Goal: Task Accomplishment & Management: Manage account settings

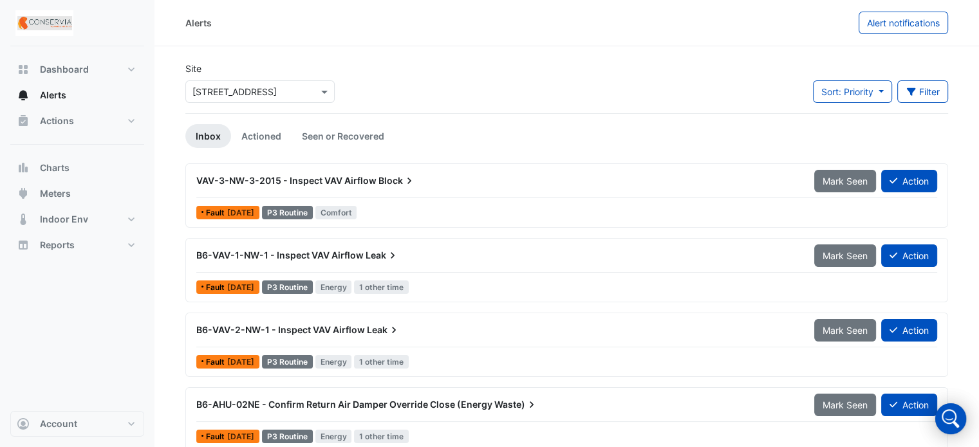
click at [403, 182] on icon at bounding box center [409, 180] width 13 height 13
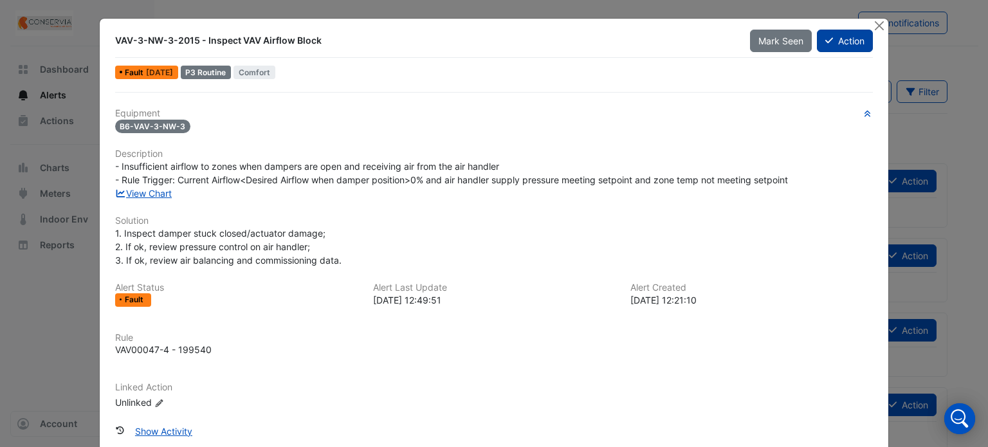
click at [847, 38] on button "Action" at bounding box center [845, 41] width 56 height 23
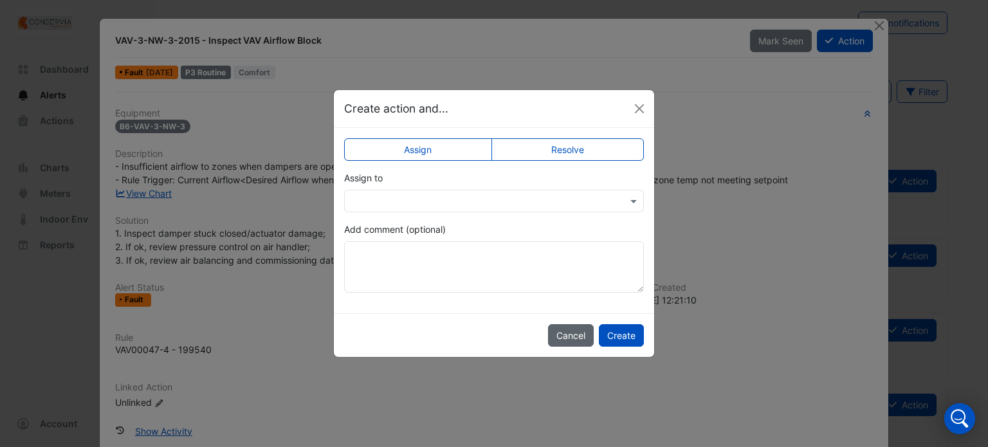
drag, startPoint x: 578, startPoint y: 334, endPoint x: 649, endPoint y: 228, distance: 127.4
click at [577, 333] on button "Cancel" at bounding box center [571, 335] width 46 height 23
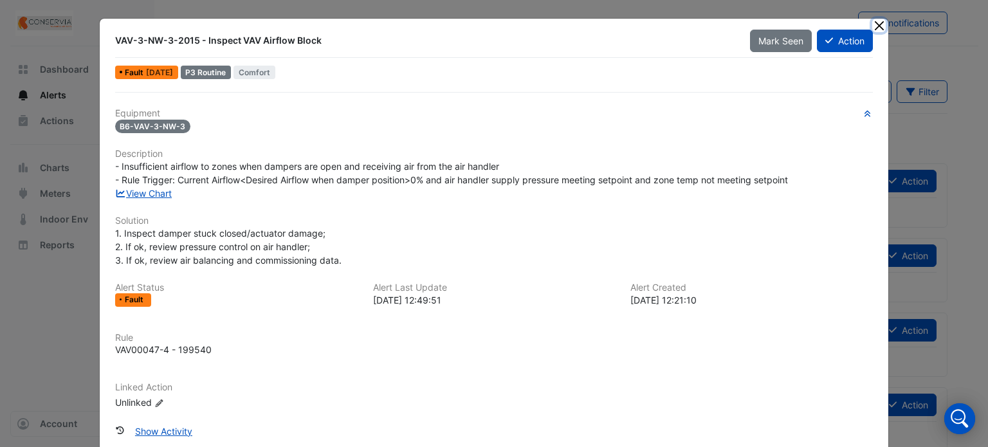
click at [873, 26] on button "Close" at bounding box center [880, 26] width 14 height 14
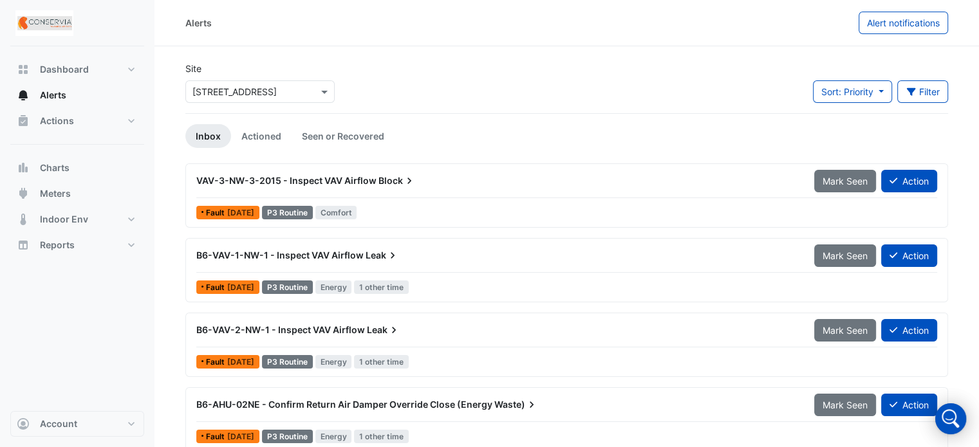
click at [343, 182] on span "VAV-3-NW-3-2015 - Inspect VAV Airflow" at bounding box center [286, 180] width 180 height 11
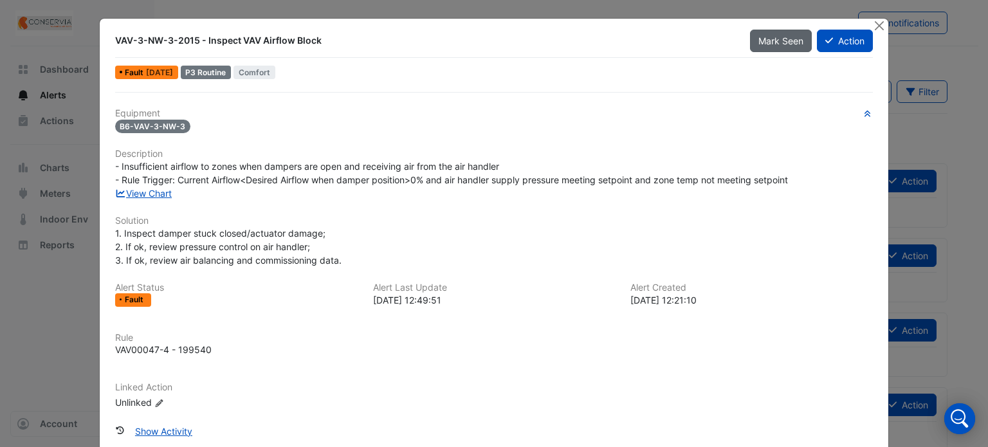
click at [765, 40] on span "Mark Seen" at bounding box center [781, 40] width 45 height 11
click at [880, 25] on button "Close" at bounding box center [880, 26] width 14 height 14
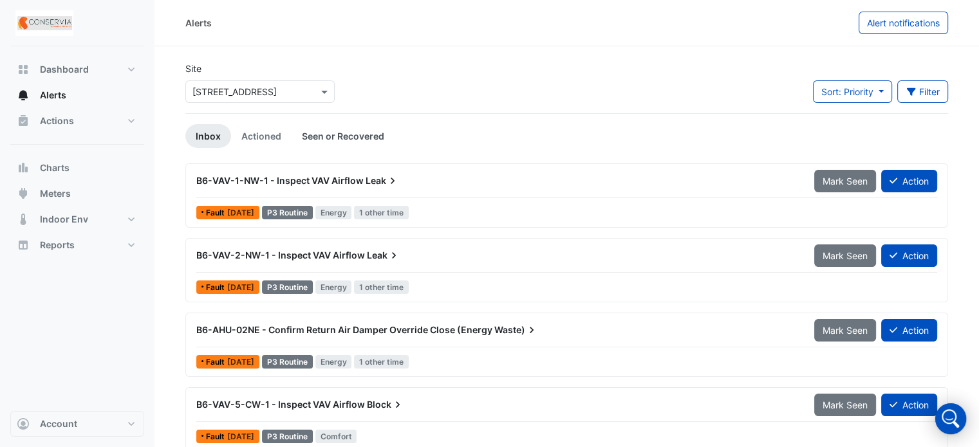
click at [340, 144] on link "Seen or Recovered" at bounding box center [343, 136] width 103 height 24
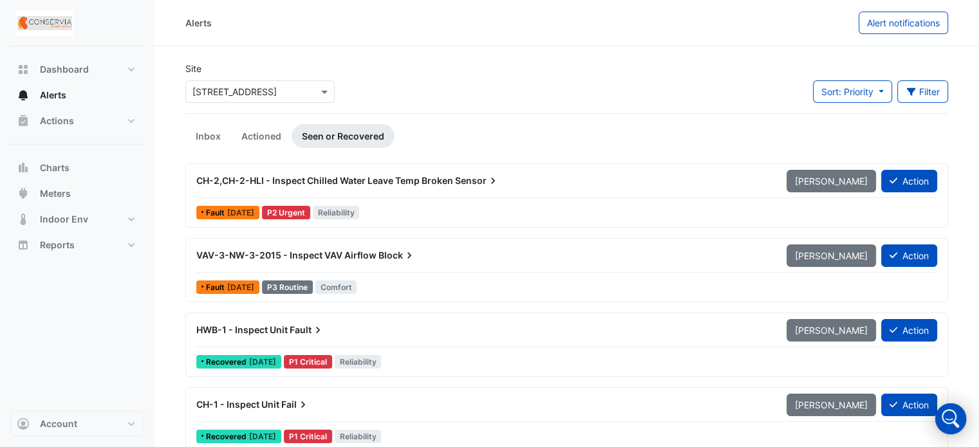
click at [357, 254] on span "VAV-3-NW-3-2015 - Inspect VAV Airflow" at bounding box center [286, 255] width 180 height 11
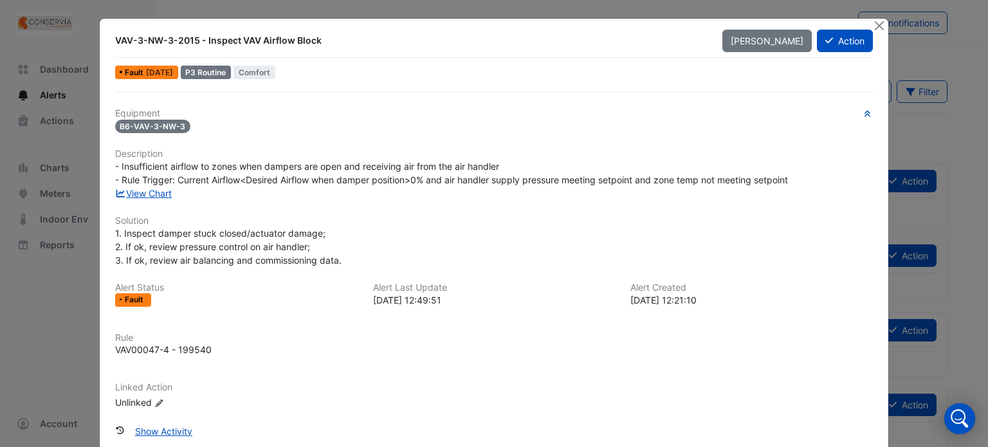
click at [885, 25] on ngb-modal-window "VAV-3-NW-3-2015 - Inspect VAV Airflow Block [PERSON_NAME] Action Fault [DATE] P…" at bounding box center [494, 223] width 988 height 447
click at [880, 22] on button "Close" at bounding box center [880, 26] width 14 height 14
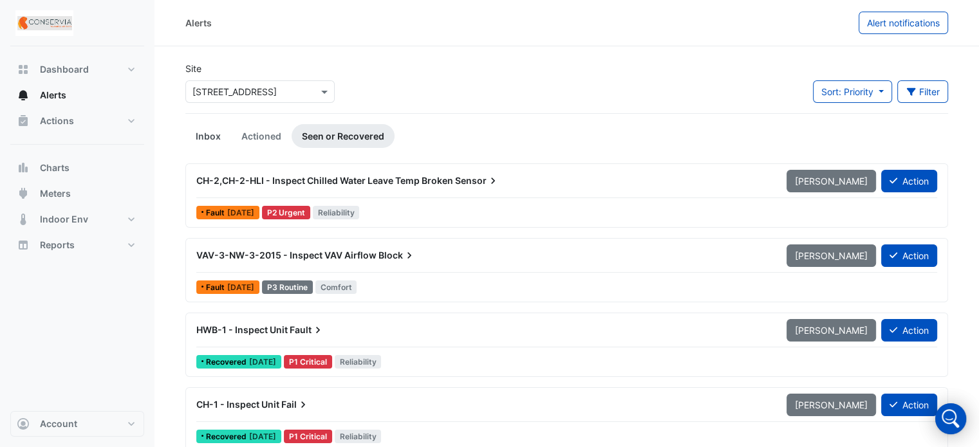
click at [214, 138] on link "Inbox" at bounding box center [208, 136] width 46 height 24
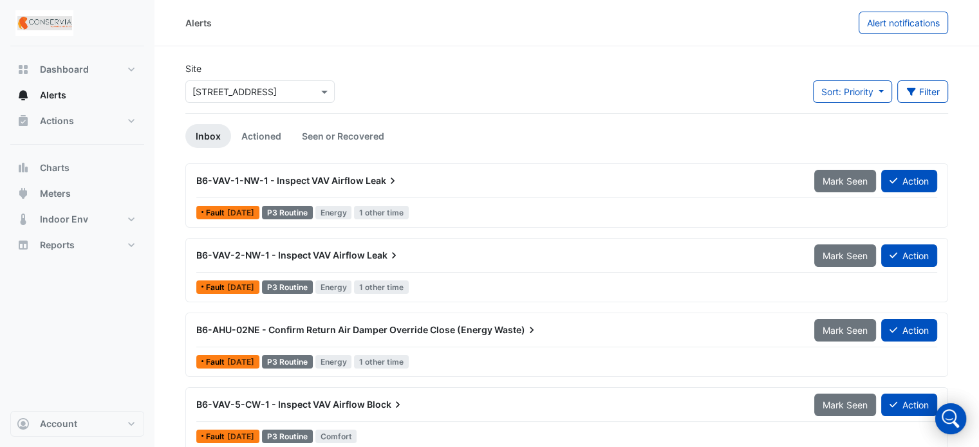
click at [387, 185] on icon at bounding box center [392, 180] width 13 height 13
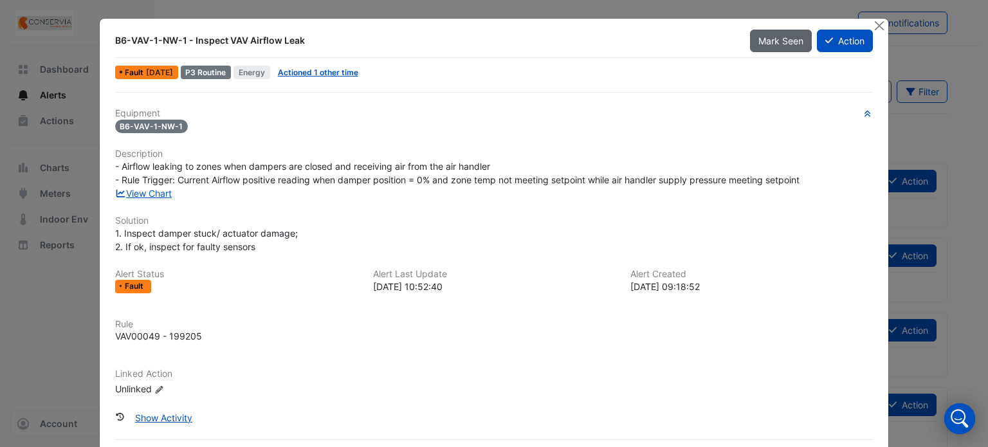
click at [783, 38] on span "Mark Seen" at bounding box center [781, 40] width 45 height 11
click at [873, 24] on button "Close" at bounding box center [880, 26] width 14 height 14
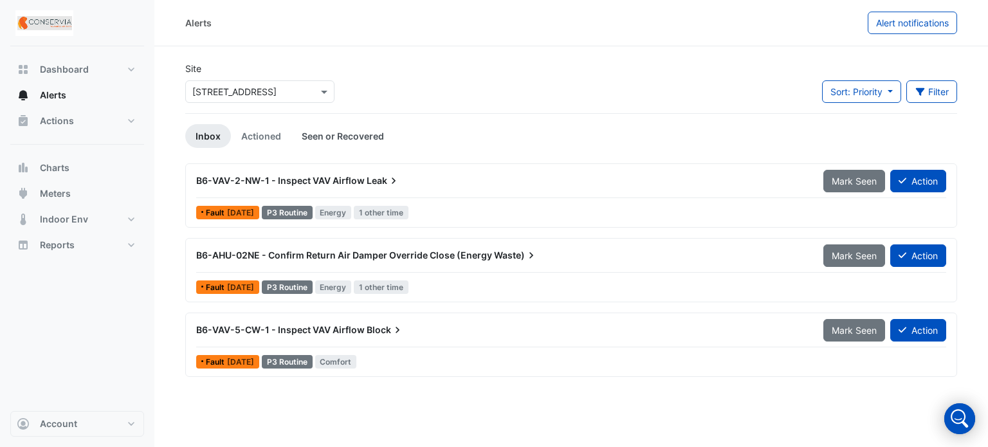
drag, startPoint x: 337, startPoint y: 136, endPoint x: 338, endPoint y: 160, distance: 23.8
click at [337, 137] on link "Seen or Recovered" at bounding box center [343, 136] width 103 height 24
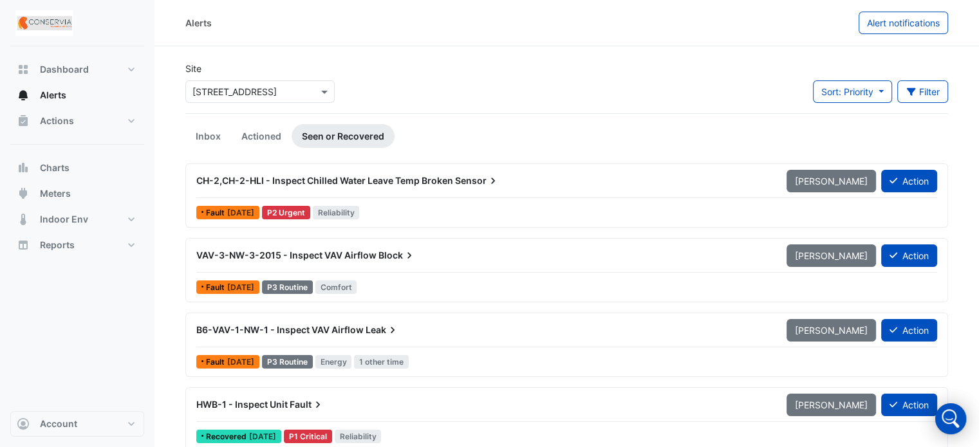
click at [413, 334] on div "B6-VAV-1-NW-1 - Inspect VAV Airflow Leak" at bounding box center [483, 330] width 575 height 13
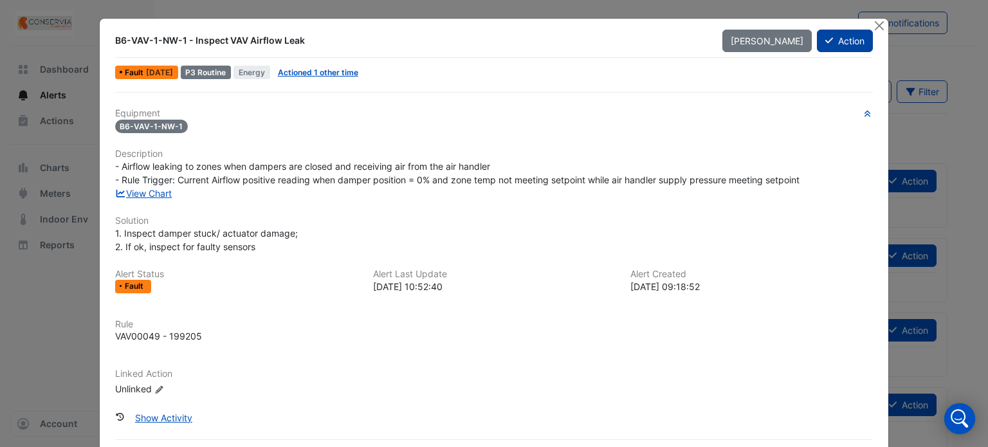
click at [861, 44] on button "Action" at bounding box center [845, 41] width 56 height 23
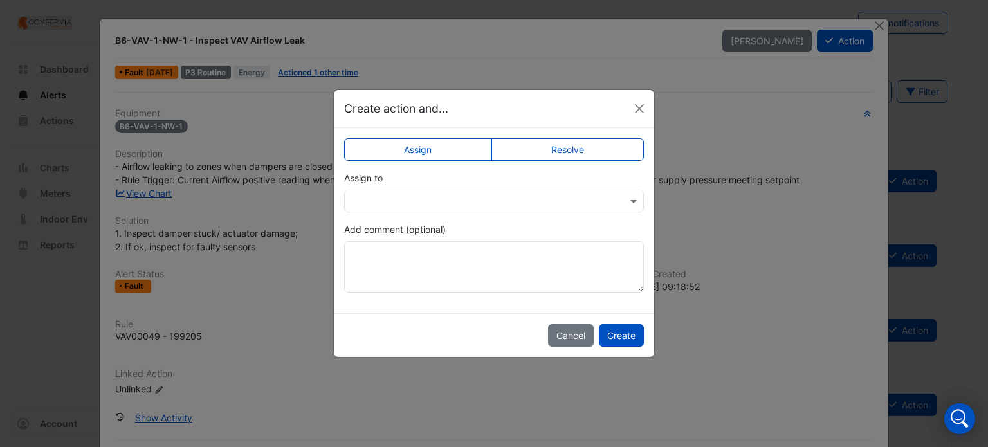
click at [497, 212] on div at bounding box center [494, 201] width 300 height 23
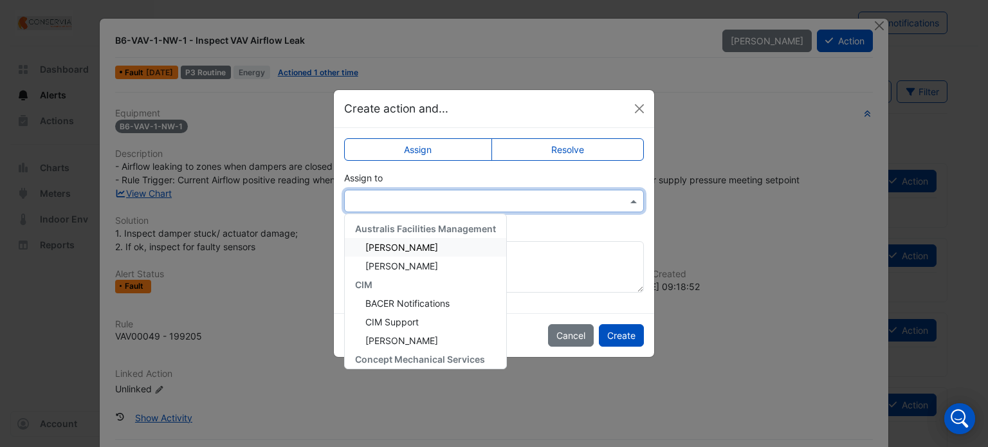
click at [584, 162] on div "Assign Resolve Assign to Australis Facilities Management [PERSON_NAME] [PERSON_…" at bounding box center [494, 220] width 320 height 185
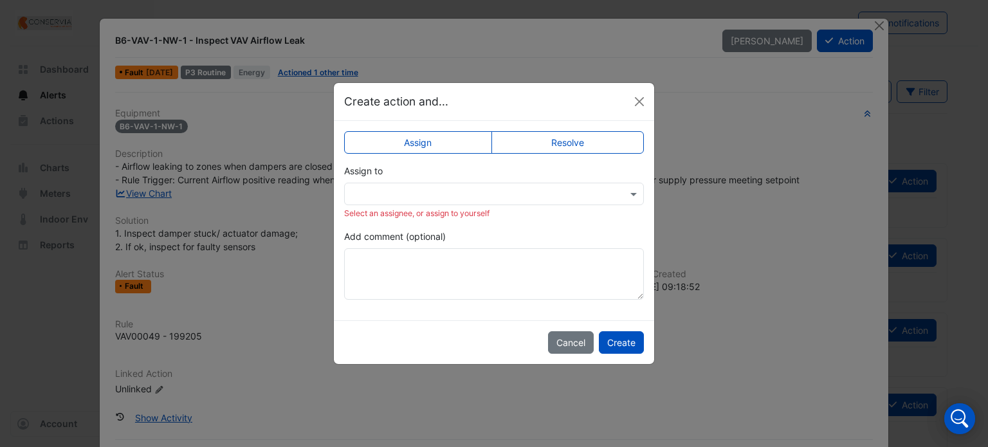
click at [578, 146] on label "Resolve" at bounding box center [568, 142] width 153 height 23
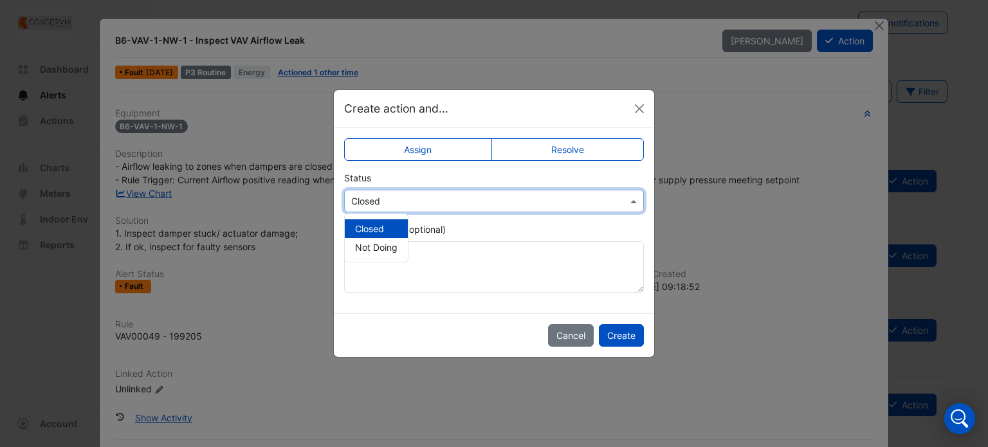
click at [438, 211] on div "Select Status × Closed" at bounding box center [494, 201] width 300 height 23
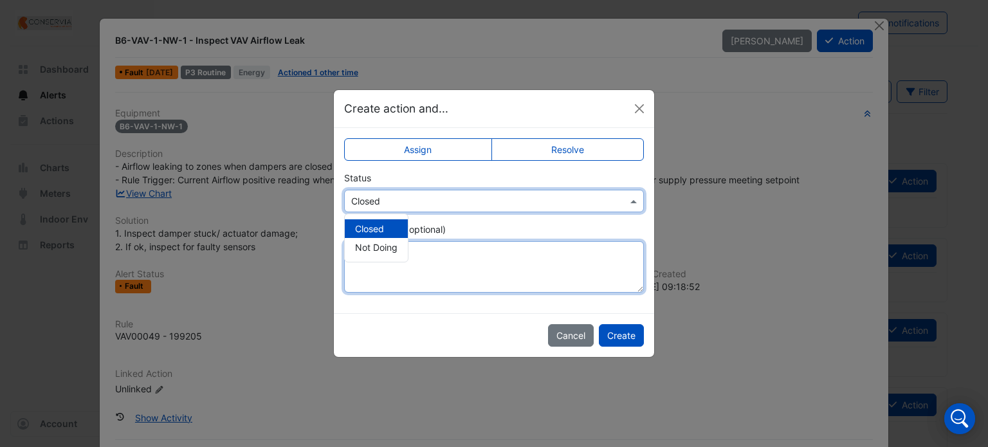
click at [449, 255] on textarea "Add comment (optional)" at bounding box center [494, 266] width 300 height 51
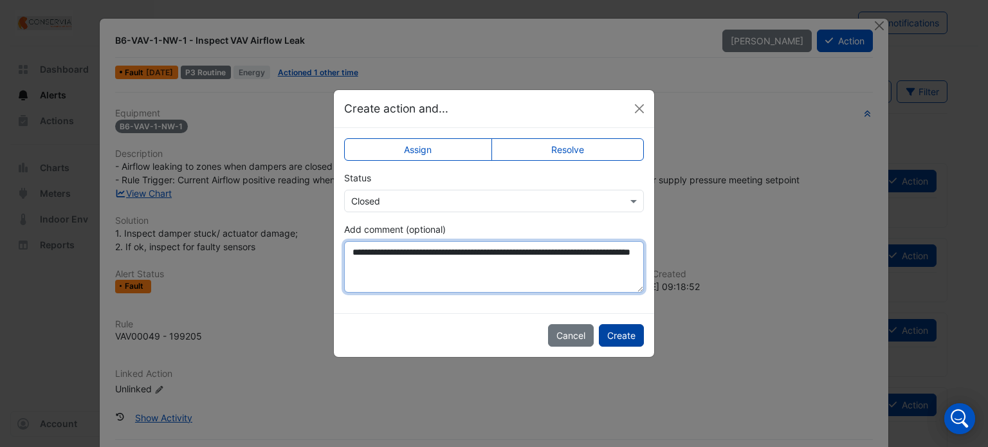
type textarea "**********"
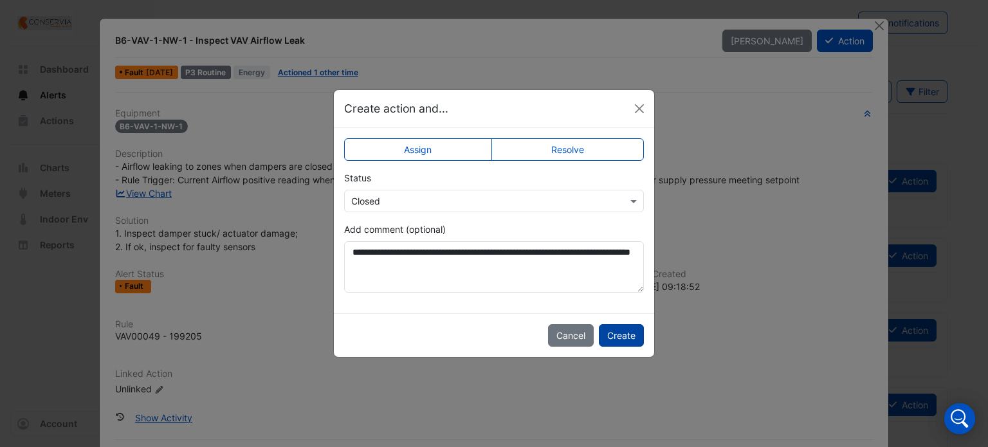
click at [622, 340] on button "Create" at bounding box center [621, 335] width 45 height 23
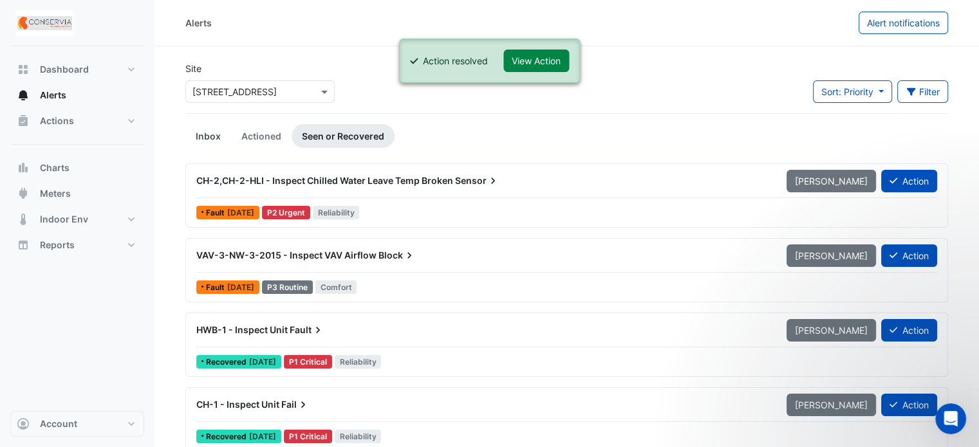
click at [210, 141] on link "Inbox" at bounding box center [208, 136] width 46 height 24
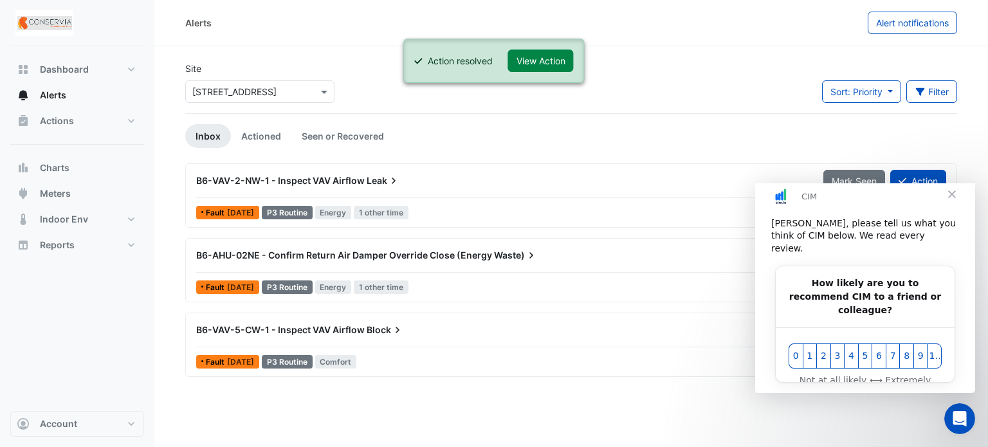
click at [955, 201] on span "Close" at bounding box center [952, 194] width 46 height 46
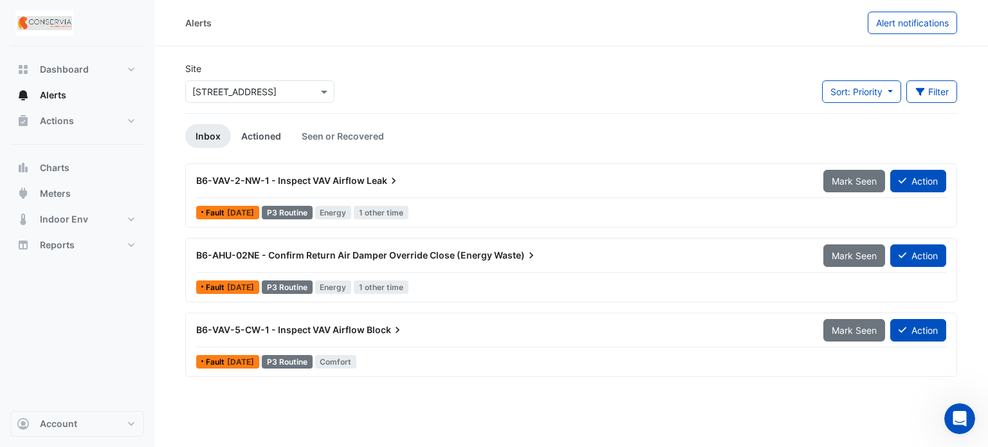
click at [243, 135] on link "Actioned" at bounding box center [261, 136] width 60 height 24
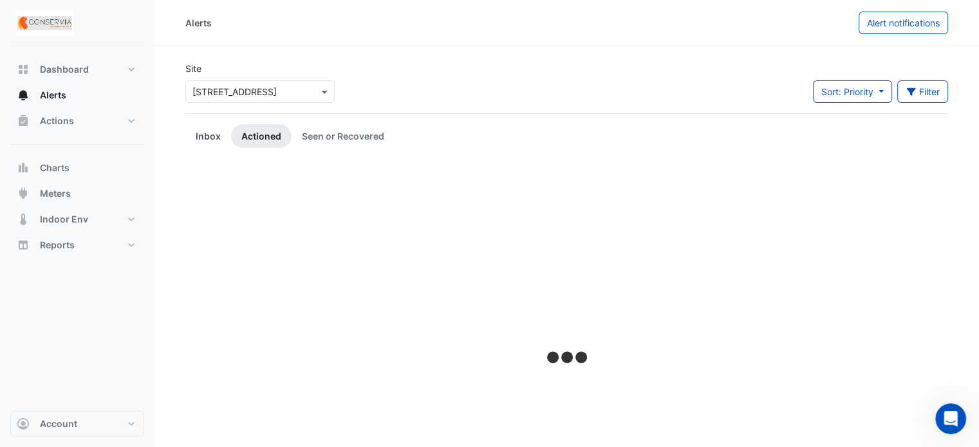
click at [209, 137] on link "Inbox" at bounding box center [208, 136] width 46 height 24
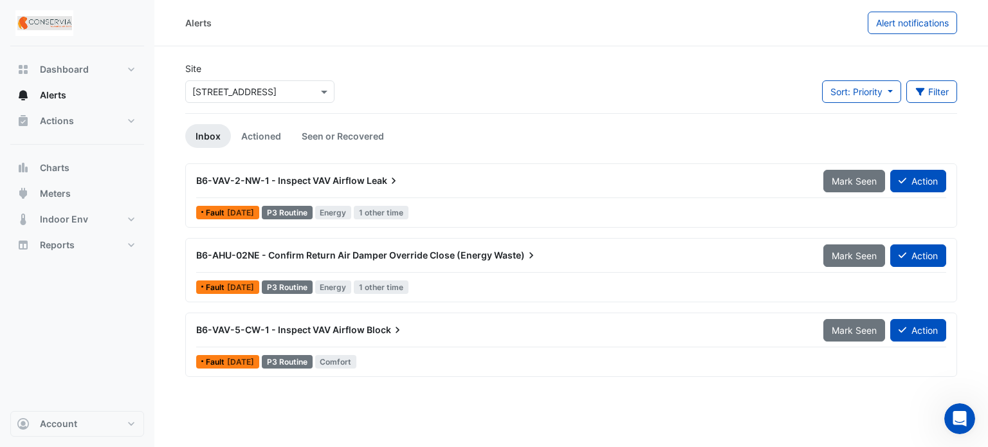
click at [338, 178] on span "B6-VAV-2-NW-1 - Inspect VAV Airflow" at bounding box center [280, 180] width 169 height 11
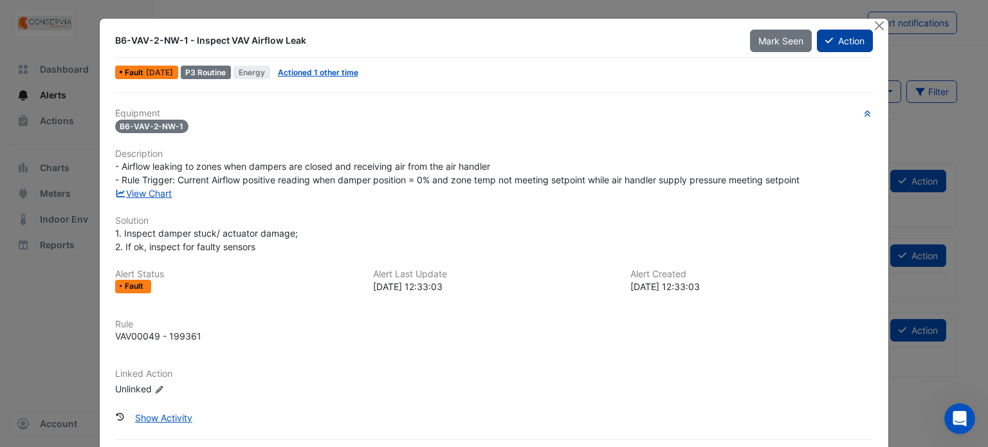
click at [852, 41] on button "Action" at bounding box center [845, 41] width 56 height 23
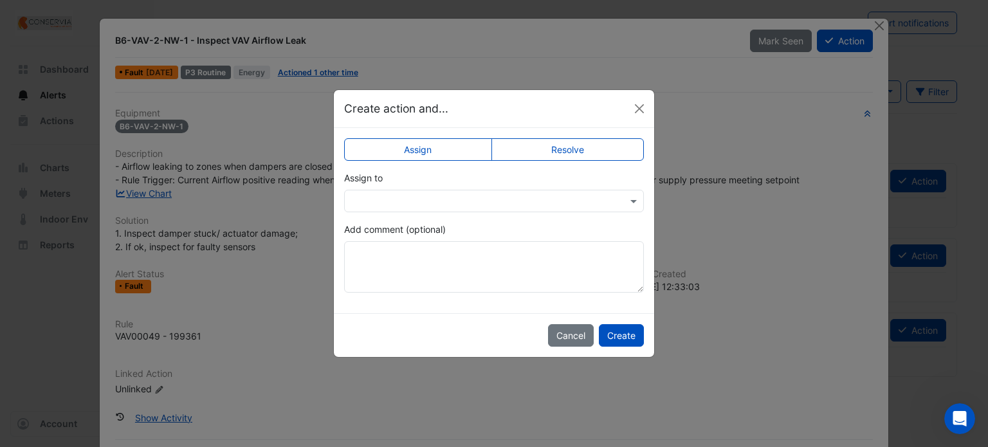
click at [574, 160] on label "Resolve" at bounding box center [568, 149] width 153 height 23
click at [574, 146] on label "Resolve" at bounding box center [568, 149] width 153 height 23
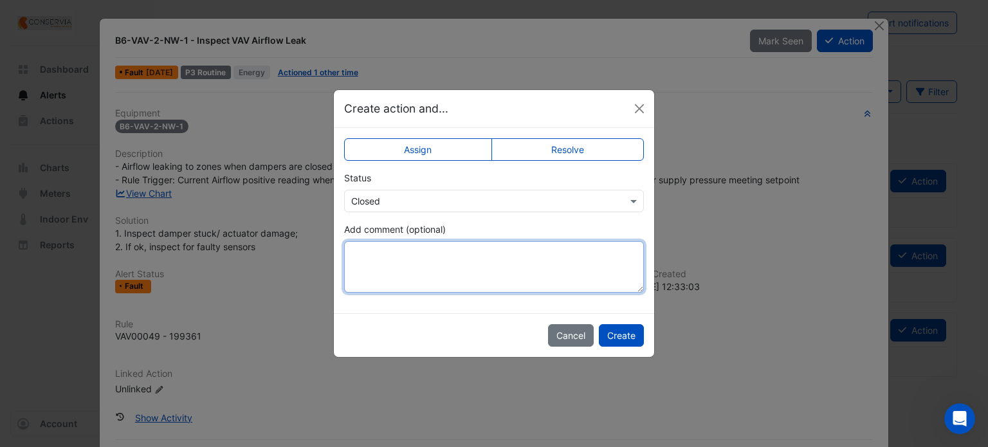
click at [515, 272] on textarea "Add comment (optional)" at bounding box center [494, 266] width 300 height 51
type textarea "*"
drag, startPoint x: 505, startPoint y: 254, endPoint x: 589, endPoint y: 254, distance: 84.3
click at [589, 254] on textarea "**********" at bounding box center [494, 266] width 300 height 51
type textarea "**********"
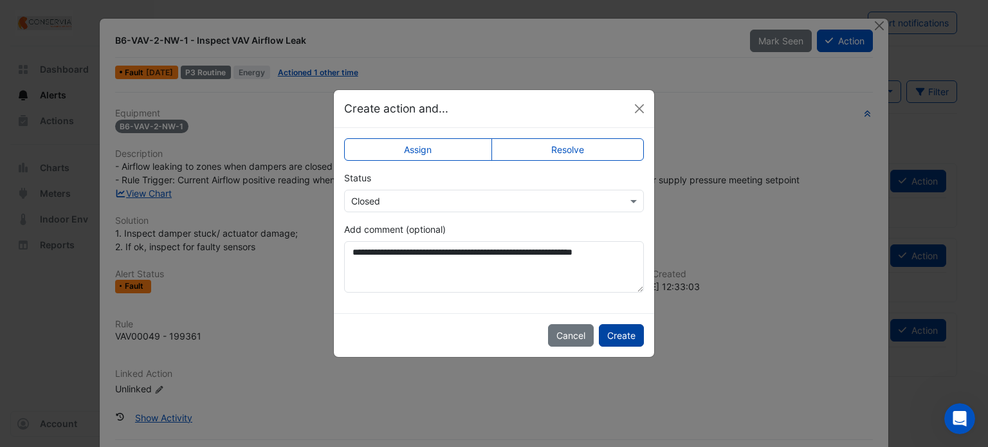
click at [627, 331] on button "Create" at bounding box center [621, 335] width 45 height 23
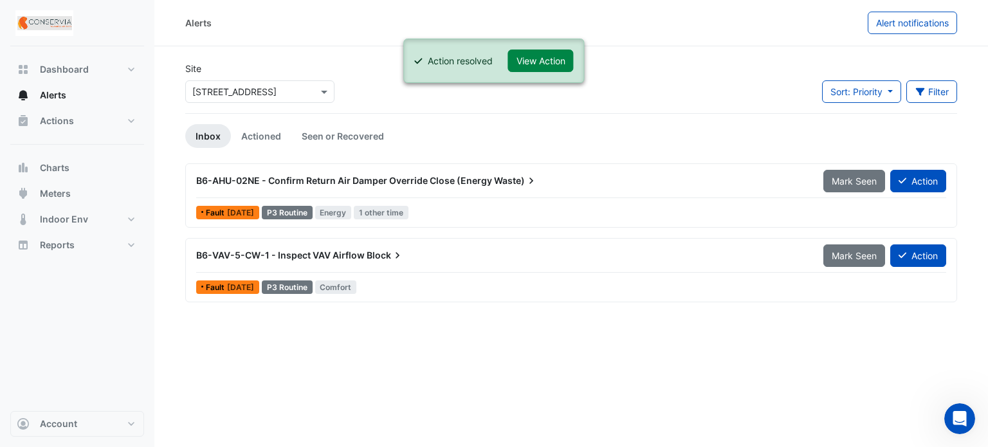
drag, startPoint x: 213, startPoint y: 133, endPoint x: 223, endPoint y: 140, distance: 12.1
click at [213, 133] on link "Inbox" at bounding box center [208, 136] width 46 height 24
click at [367, 246] on div "B6-VAV-5-CW-1 - Inspect VAV Airflow Block" at bounding box center [502, 255] width 627 height 23
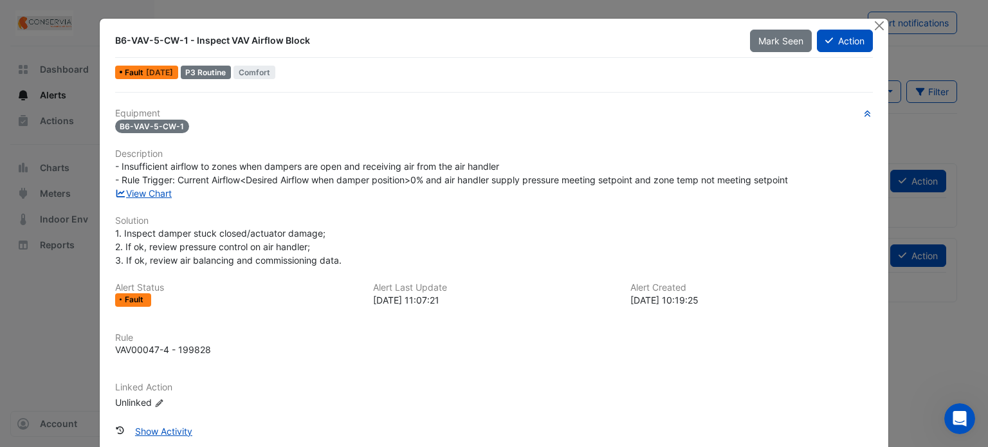
click at [882, 43] on div "B6-VAV-5-CW-1 - Inspect VAV Airflow Block Mark Seen Action Fault [DATE] P3 Rout…" at bounding box center [495, 262] width 790 height 486
click at [844, 44] on button "Action" at bounding box center [845, 41] width 56 height 23
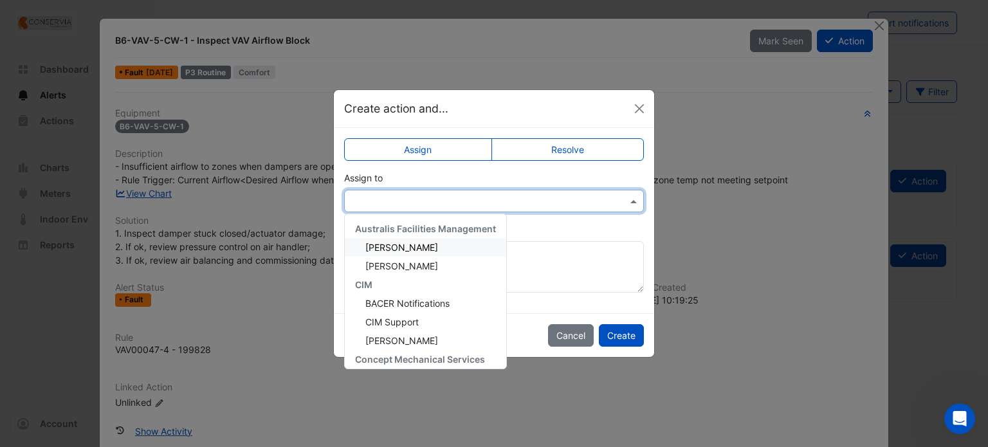
click at [530, 191] on div at bounding box center [494, 201] width 300 height 23
click at [570, 144] on label "Resolve" at bounding box center [568, 149] width 153 height 23
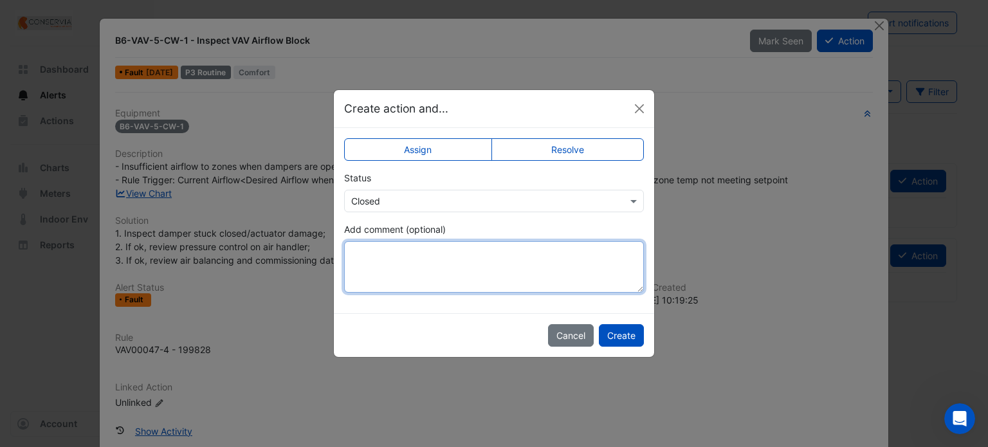
click at [516, 249] on textarea "Add comment (optional)" at bounding box center [494, 266] width 300 height 51
type textarea "*"
drag, startPoint x: 459, startPoint y: 252, endPoint x: 415, endPoint y: 249, distance: 44.5
click at [415, 249] on textarea "**********" at bounding box center [494, 266] width 300 height 51
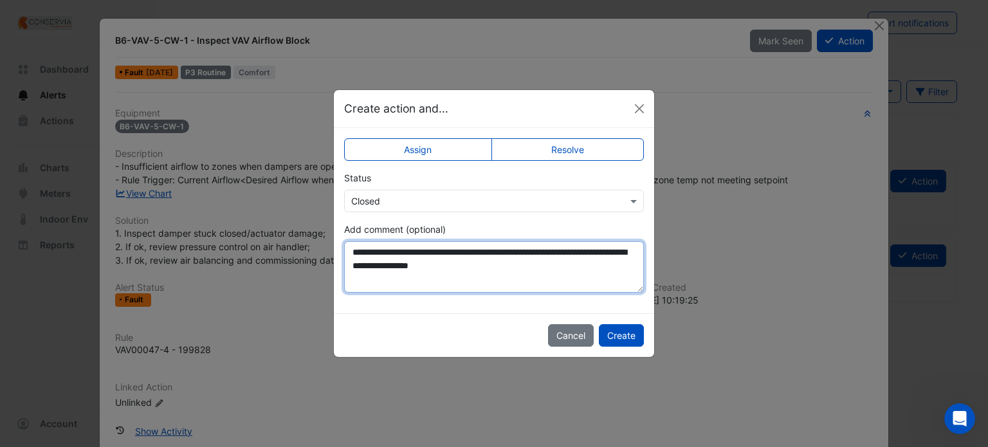
click at [398, 250] on textarea "**********" at bounding box center [494, 266] width 300 height 51
drag, startPoint x: 588, startPoint y: 252, endPoint x: 618, endPoint y: 252, distance: 30.3
click at [618, 252] on textarea "**********" at bounding box center [494, 266] width 300 height 51
click at [487, 264] on textarea "**********" at bounding box center [494, 266] width 300 height 51
type textarea "**********"
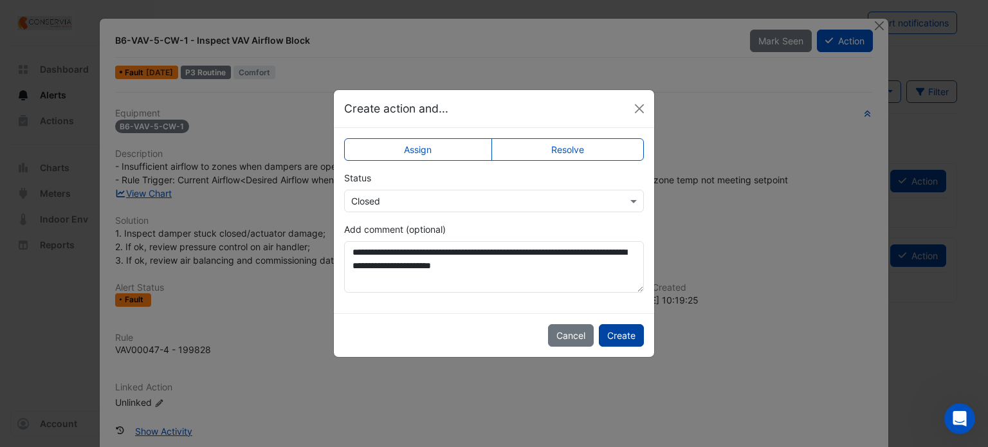
click at [602, 335] on button "Create" at bounding box center [621, 335] width 45 height 23
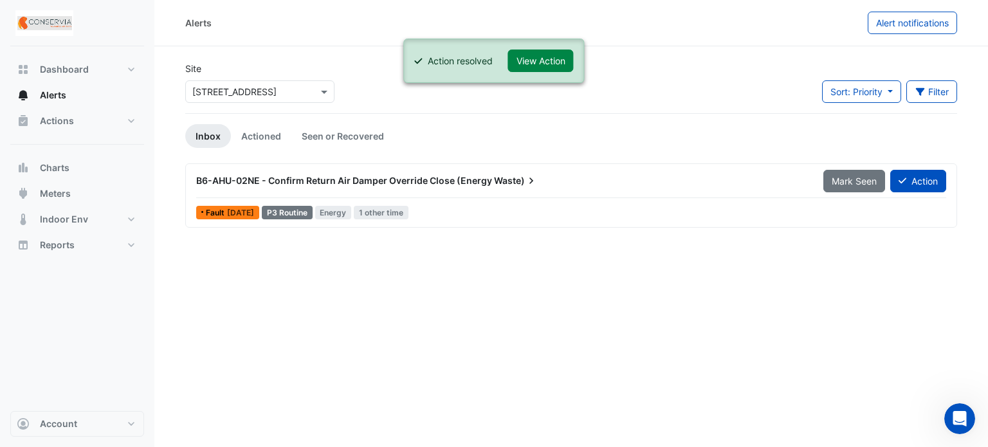
click at [599, 324] on div "Alerts Alert notifications Site Select a Site × [STREET_ADDRESS] Sort: Priority…" at bounding box center [571, 223] width 834 height 447
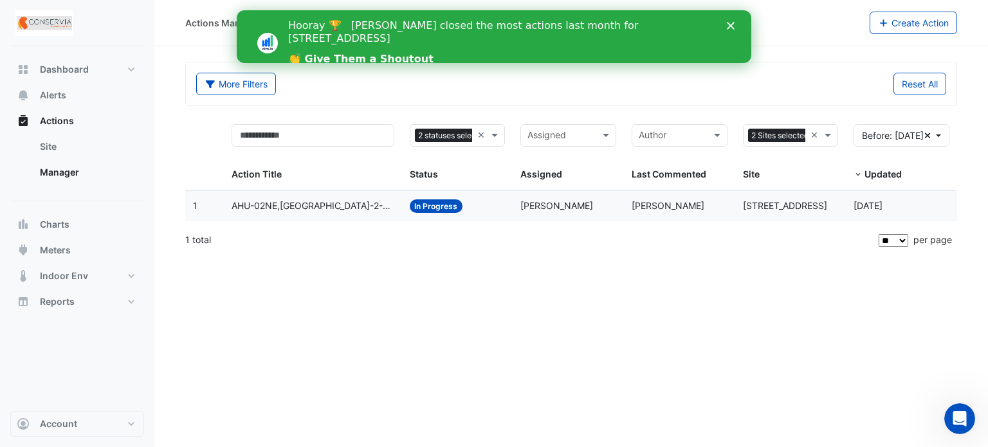
click at [305, 208] on span "AHU-02NE,[GEOGRAPHIC_DATA]-2-NE-2-1066 - Inspect Zone Temp Broken Sensor" at bounding box center [313, 206] width 162 height 15
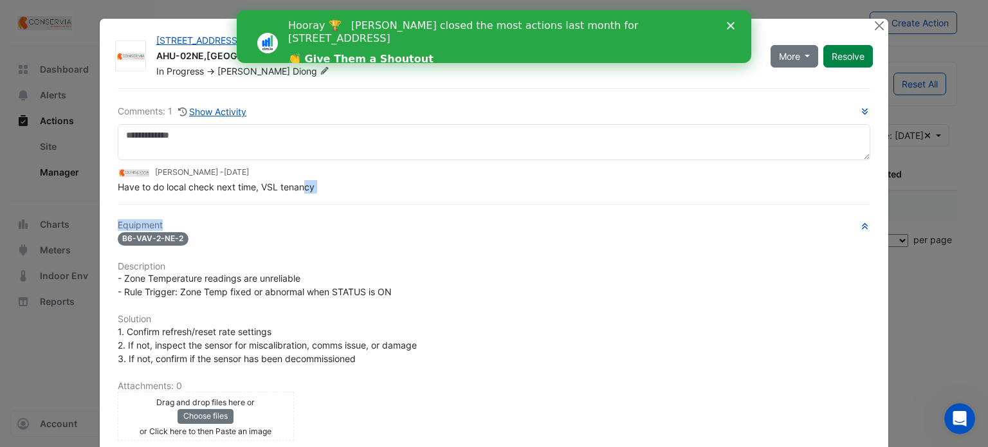
click at [299, 216] on div "Comments: 1 Show Activity [PERSON_NAME] - [DATE] Have to do local check next ti…" at bounding box center [494, 342] width 769 height 508
click at [300, 185] on span "Have to do local check next time, VSL tenancy" at bounding box center [216, 186] width 197 height 11
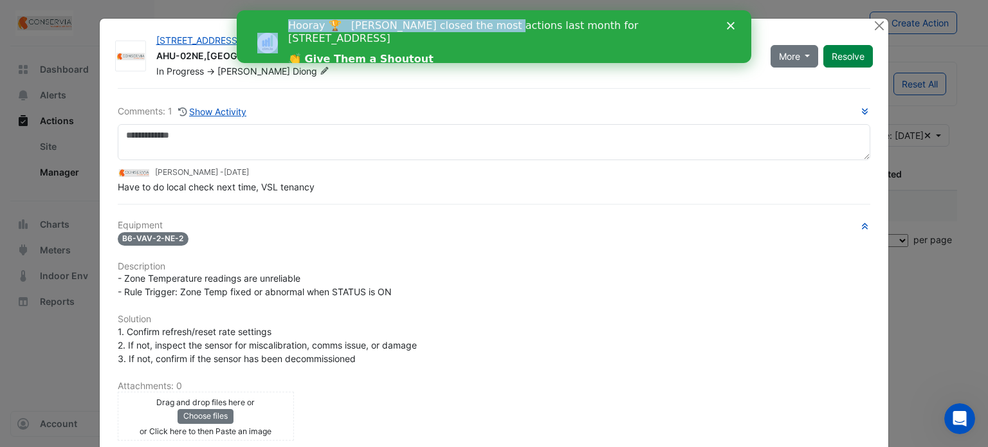
drag, startPoint x: 489, startPoint y: 32, endPoint x: 520, endPoint y: -20, distance: 60.6
click at [520, 10] on html "Hooray 🏆 [PERSON_NAME] closed the most actions last month for [STREET_ADDRESS] …" at bounding box center [494, 36] width 515 height 53
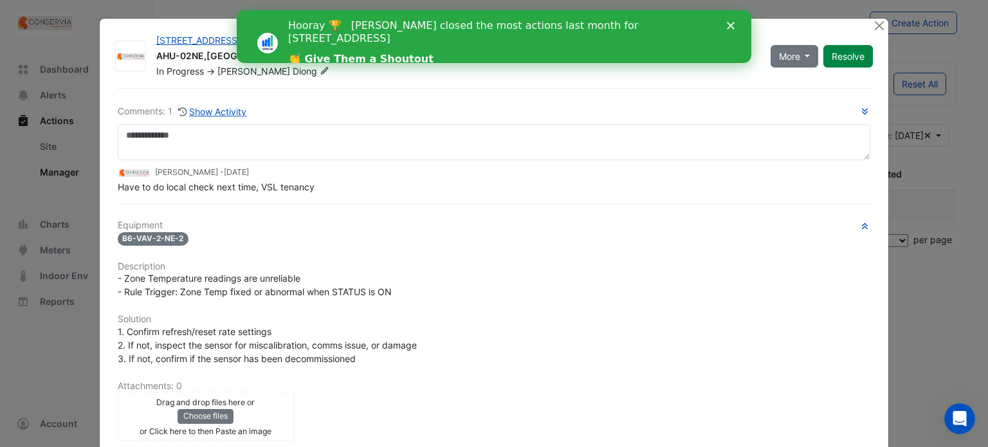
click at [727, 28] on icon "Close" at bounding box center [731, 26] width 8 height 8
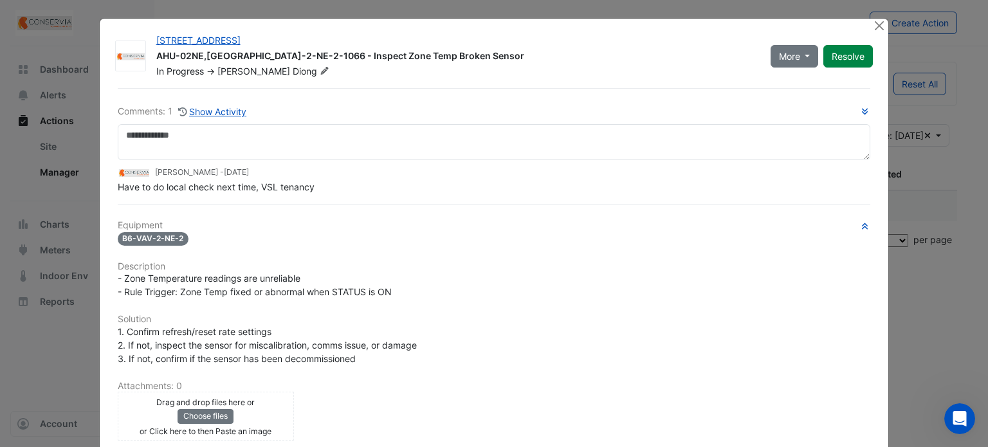
click at [883, 26] on div at bounding box center [881, 26] width 16 height 15
click at [878, 25] on button "Close" at bounding box center [880, 26] width 14 height 14
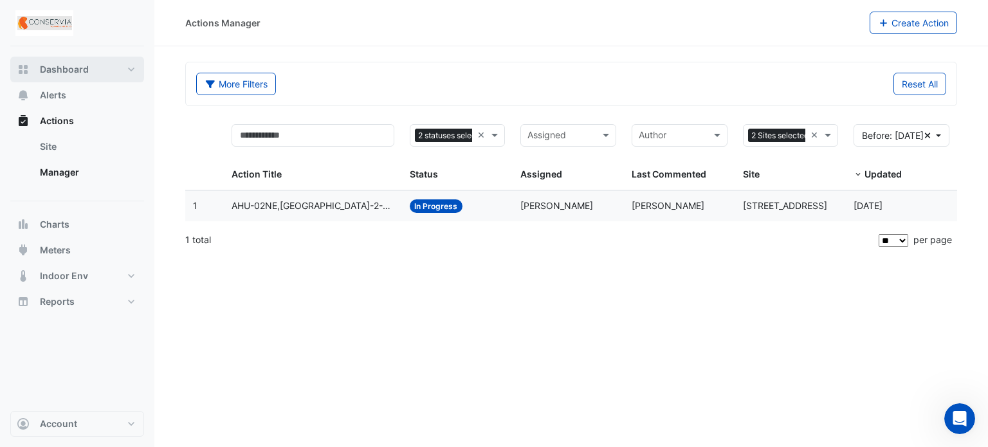
click at [75, 67] on span "Dashboard" at bounding box center [64, 69] width 49 height 13
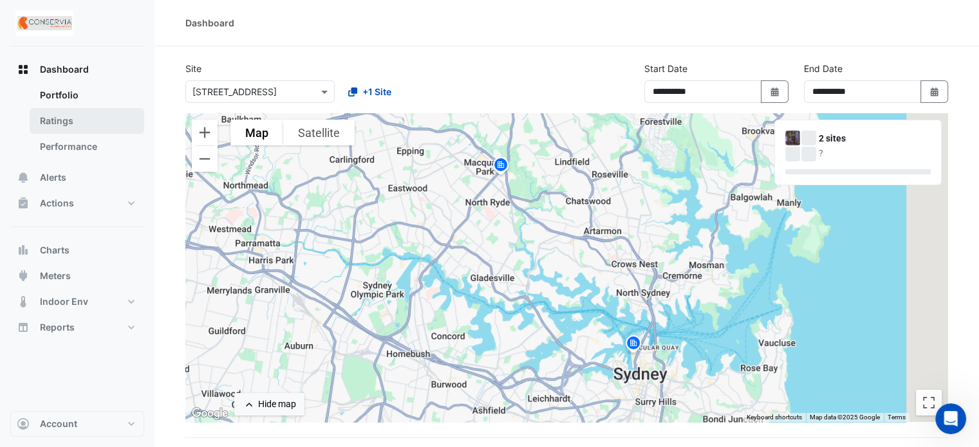
click at [89, 133] on link "Ratings" at bounding box center [87, 121] width 115 height 26
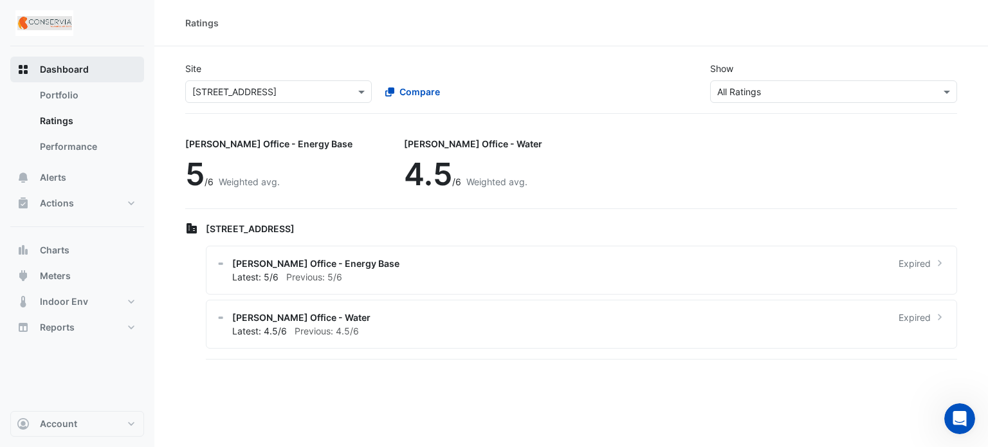
click at [84, 67] on span "Dashboard" at bounding box center [64, 69] width 49 height 13
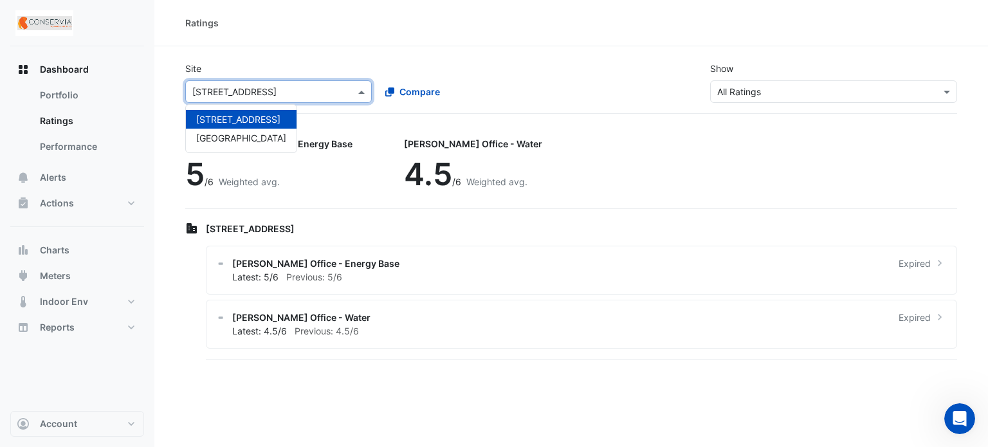
click at [228, 93] on input "text" at bounding box center [265, 93] width 147 height 14
click at [78, 210] on button "Actions" at bounding box center [77, 203] width 134 height 26
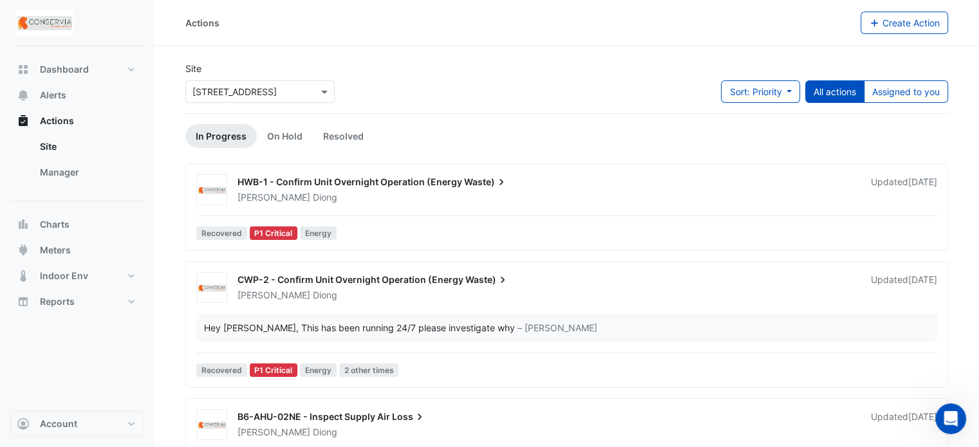
click at [399, 282] on span "CWP-2 - Confirm Unit Overnight Operation (Energy" at bounding box center [350, 279] width 226 height 11
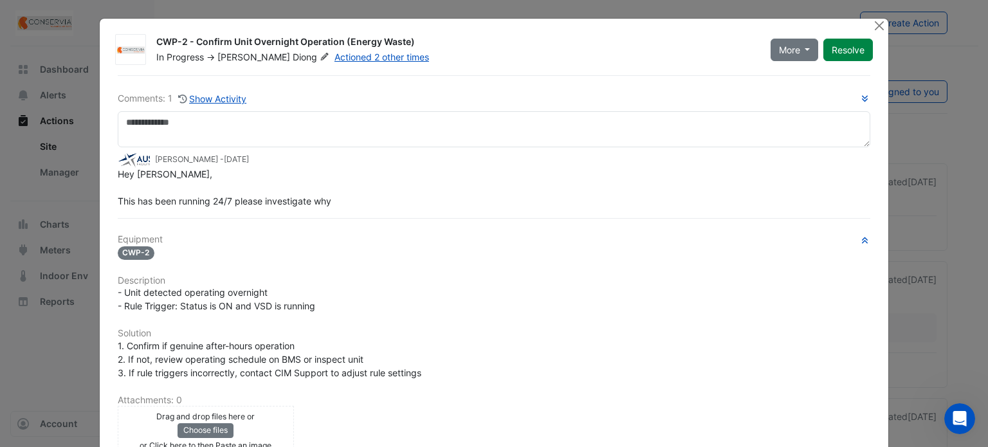
click at [403, 341] on div "1. Confirm if genuine after-hours operation 2. If not, review operating schedul…" at bounding box center [495, 359] width 754 height 41
